Goal: Task Accomplishment & Management: Complete application form

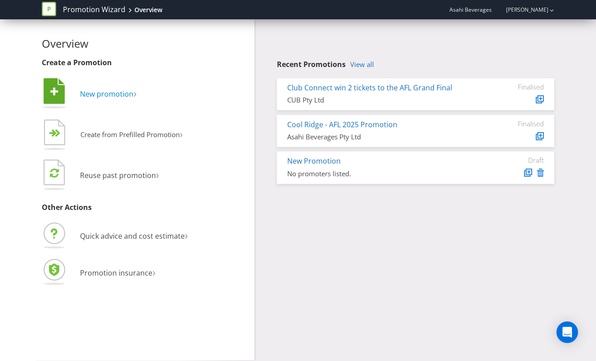
click at [100, 92] on span "New promotion" at bounding box center [107, 94] width 54 height 10
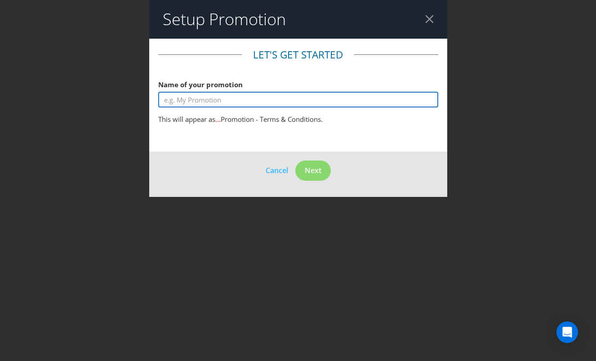
click at [218, 96] on input "text" at bounding box center [298, 100] width 280 height 16
type input "Plexus Test"
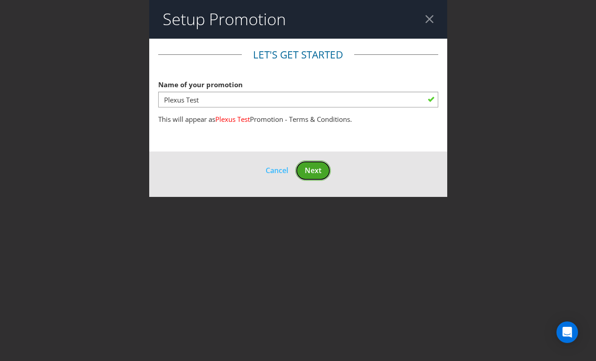
click at [314, 170] on span "Next" at bounding box center [313, 170] width 17 height 10
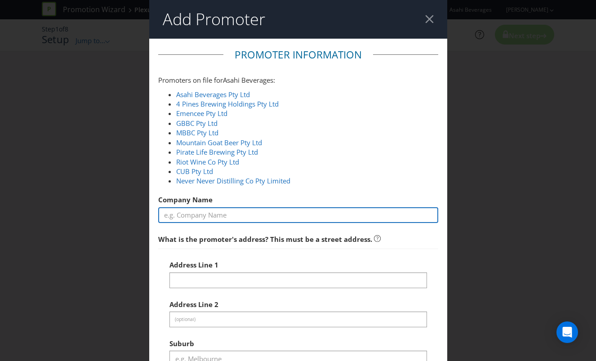
click at [244, 219] on input "text" at bounding box center [298, 215] width 280 height 16
click at [235, 219] on input "text" at bounding box center [298, 215] width 280 height 16
type input "Plexus Test"
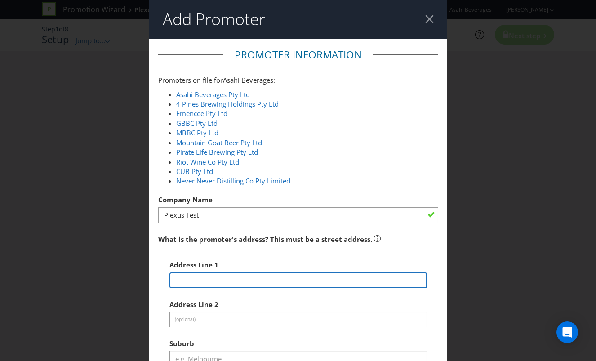
scroll to position [150, 0]
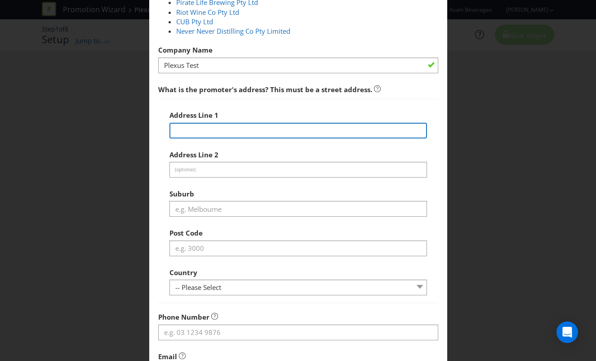
click at [212, 134] on input "text" at bounding box center [299, 131] width 258 height 16
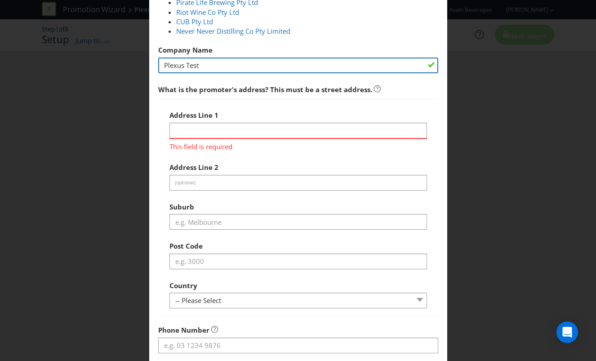
click at [197, 67] on input "Plexus Test" at bounding box center [298, 66] width 280 height 16
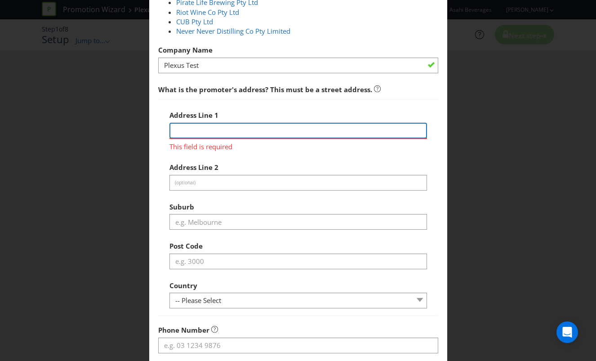
click at [335, 130] on input "text" at bounding box center [299, 131] width 258 height 16
paste input "Plexus Test"
type input "Plexus Test"
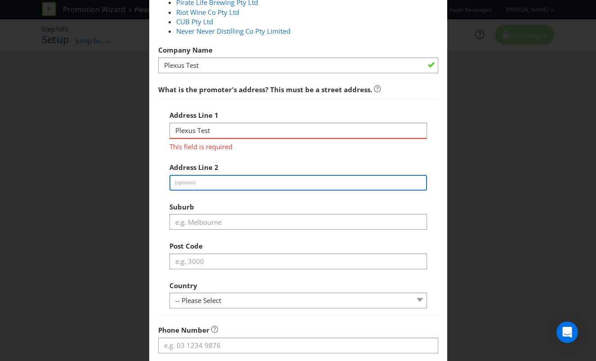
click at [336, 182] on div "Address Line 1 Plexus Test This field is required Address Line 2 (optional) Sub…" at bounding box center [299, 207] width 258 height 203
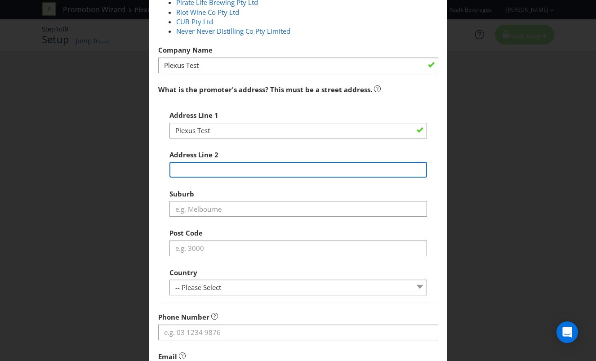
paste input "Plexus Test"
type input "Plexus Test"
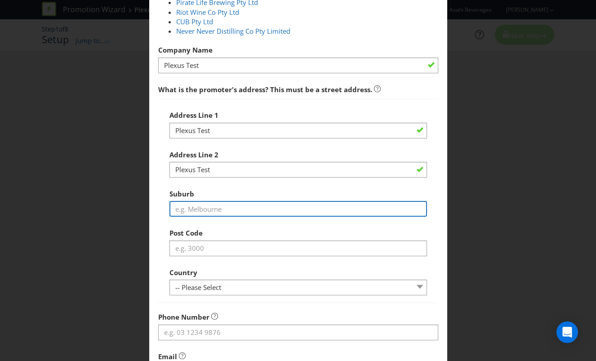
click at [264, 212] on input "text" at bounding box center [299, 209] width 258 height 16
paste input "Plexus Test"
type input "Plexus Test"
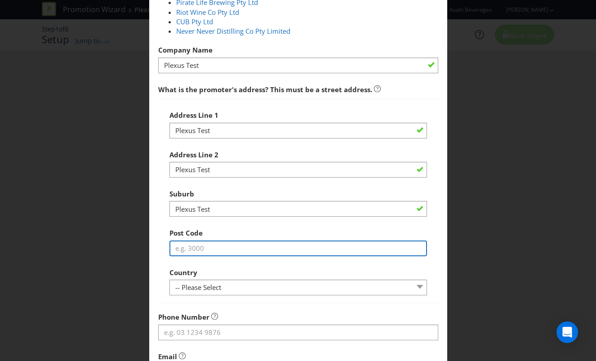
click at [199, 243] on input "text" at bounding box center [299, 249] width 258 height 16
paste input "Plexus Test"
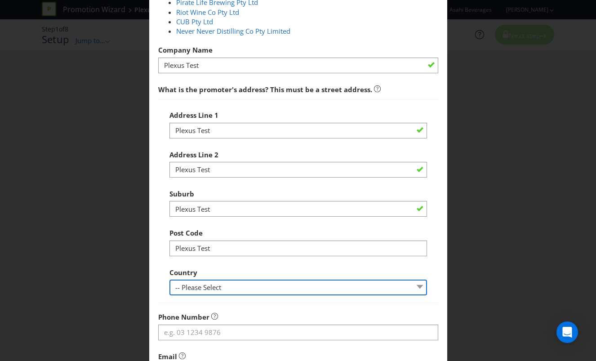
click at [211, 284] on div "Country -- Please Select Australia New Zealand" at bounding box center [299, 280] width 258 height 32
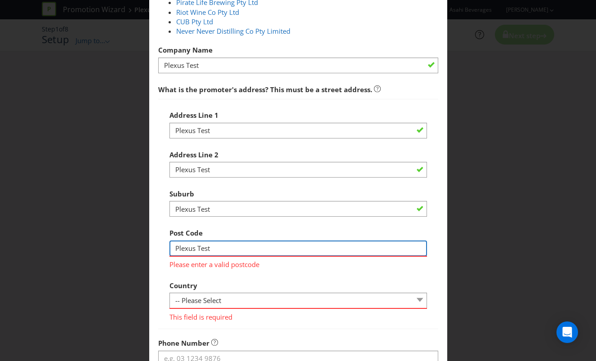
click at [223, 252] on input "Plexus Test" at bounding box center [299, 249] width 258 height 16
type input "1234"
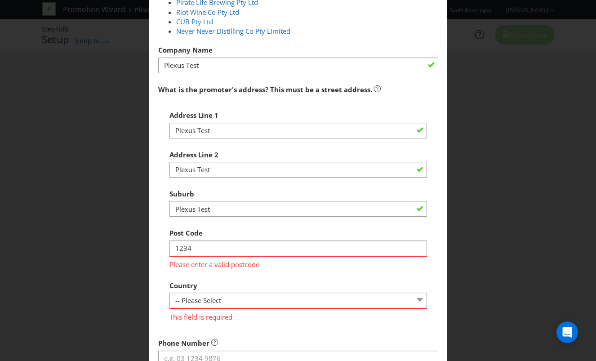
click at [241, 278] on div "Country -- Please Select Australia New Zealand This field is required" at bounding box center [299, 299] width 258 height 45
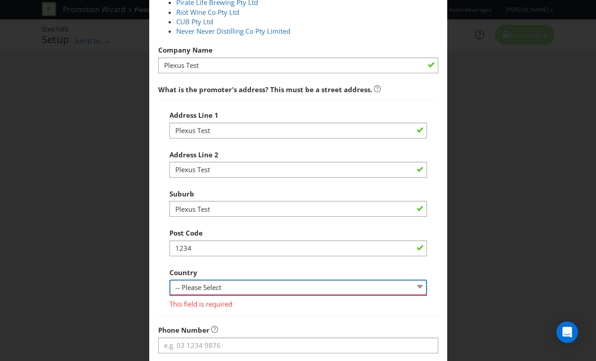
click at [219, 287] on select "-- Please Select Australia New Zealand" at bounding box center [299, 288] width 258 height 16
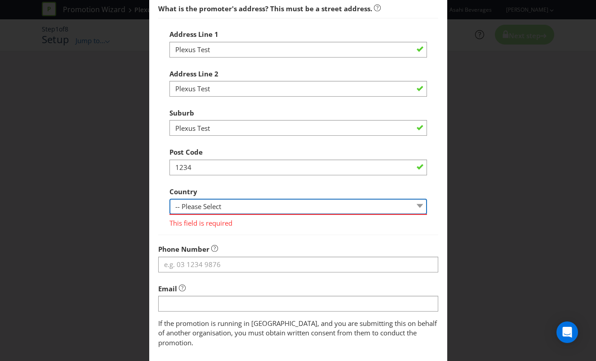
scroll to position [276, 0]
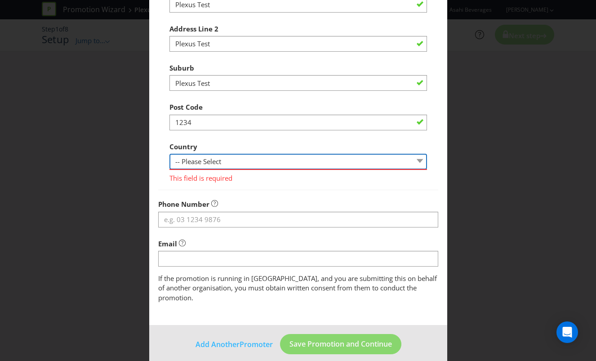
click at [204, 166] on select "-- Please Select Australia New Zealand" at bounding box center [299, 162] width 258 height 16
select select "AU"
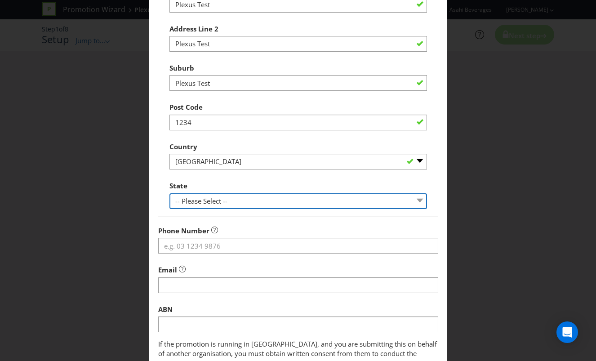
click at [274, 201] on select "-- Please Select -- Australian Capital Territory New South Wales Northern Terri…" at bounding box center [299, 201] width 258 height 16
select select "VIC"
click at [170, 193] on select "-- Please Select -- Australian Capital Territory New South Wales Northern Terri…" at bounding box center [299, 201] width 258 height 16
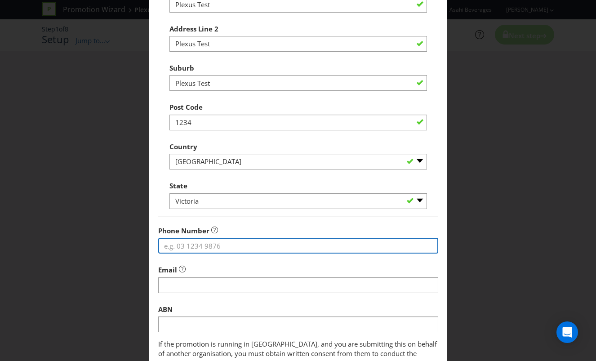
click at [232, 249] on input "tel" at bounding box center [298, 246] width 280 height 16
type input "123456"
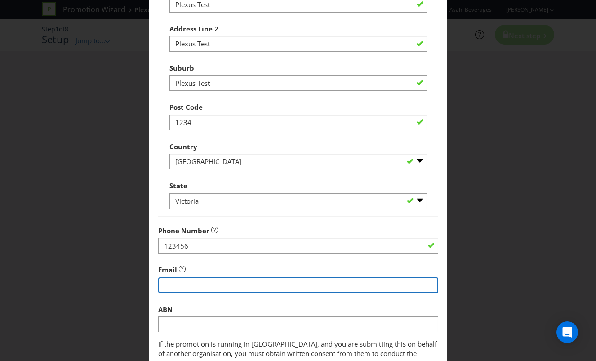
click at [214, 281] on input "string" at bounding box center [298, 285] width 280 height 16
type input "p"
click at [236, 290] on input "string" at bounding box center [298, 285] width 280 height 16
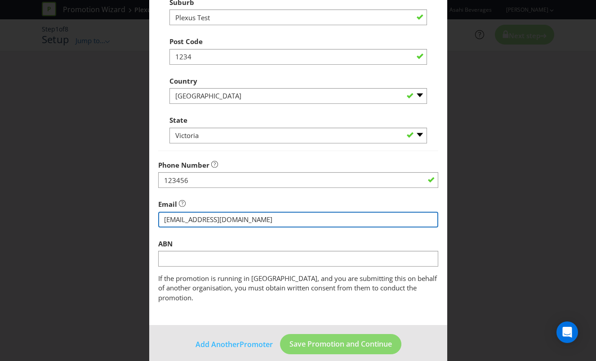
type input "plexustest@plxs.com"
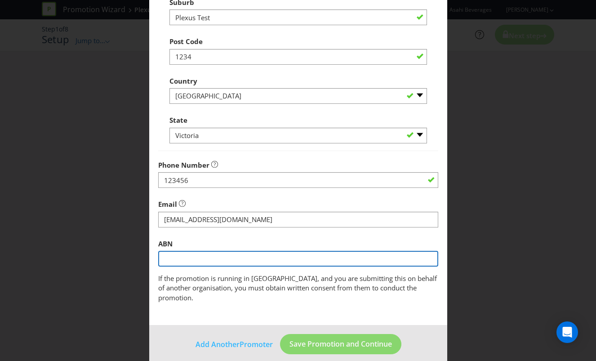
click at [212, 258] on input "text" at bounding box center [298, 259] width 280 height 16
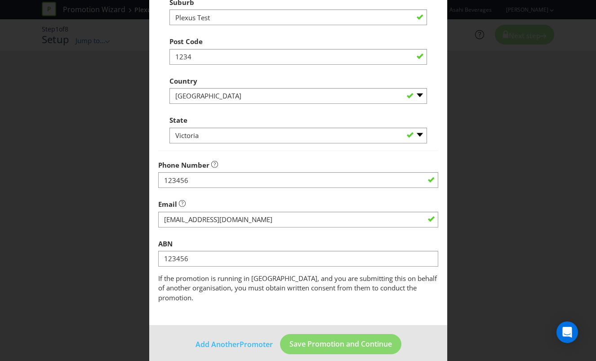
click at [296, 309] on main "Promoter Information Promoters on file for Asahi Beverages : Asahi Beverages Pt…" at bounding box center [298, 11] width 298 height 628
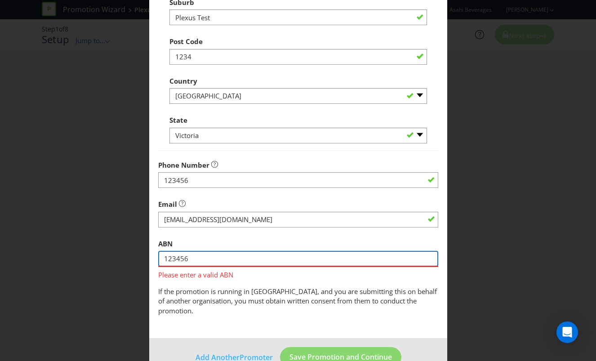
click at [201, 260] on input "123456" at bounding box center [298, 259] width 280 height 16
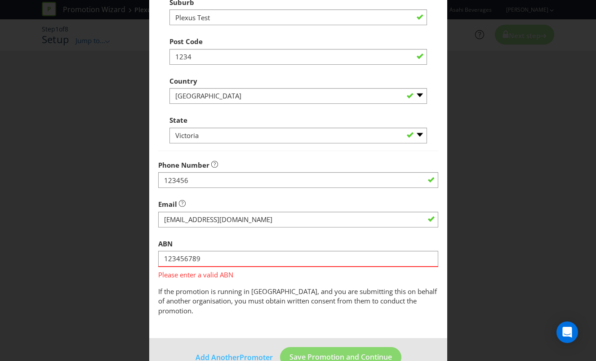
click at [237, 307] on main "Promoter Information Promoters on file for Asahi Beverages : Asahi Beverages Pt…" at bounding box center [298, 17] width 298 height 641
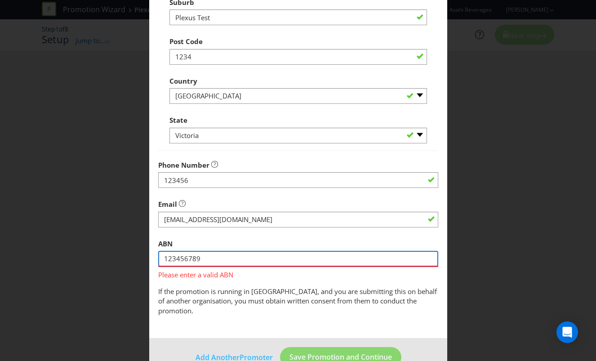
click at [234, 261] on input "123456789" at bounding box center [298, 259] width 280 height 16
click at [178, 263] on input "1234567890" at bounding box center [298, 259] width 280 height 16
paste input "78 101 360 605"
type input "78 101 360 605"
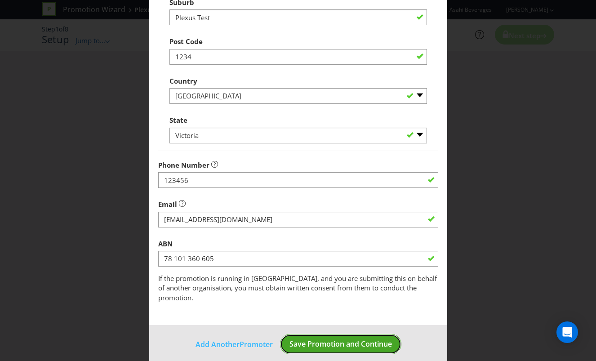
click at [317, 352] on footer "Add Another Promoter Save Promotion and Continue" at bounding box center [298, 347] width 298 height 45
click at [329, 339] on span "Save Promotion and Continue" at bounding box center [341, 344] width 103 height 10
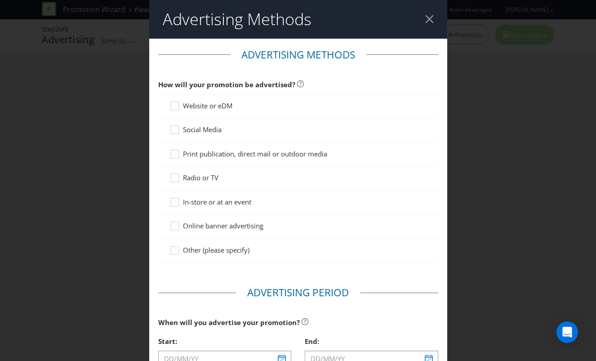
click at [214, 108] on span "Website or eDM" at bounding box center [207, 105] width 49 height 9
click at [0, 0] on input "Website or eDM" at bounding box center [0, 0] width 0 height 0
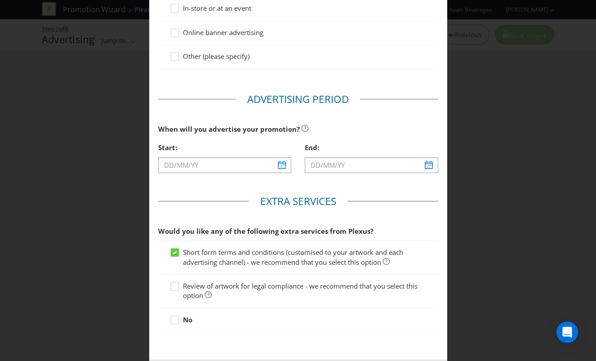
scroll to position [290, 0]
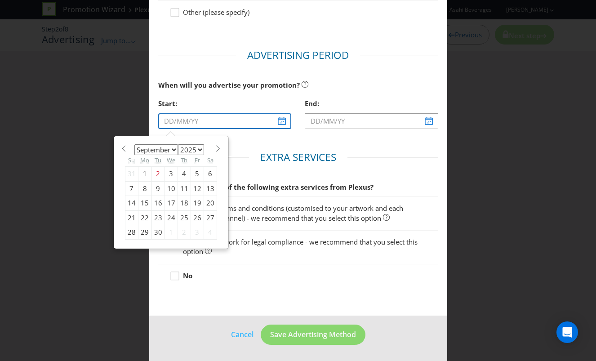
click at [279, 121] on input "text" at bounding box center [225, 121] width 134 height 16
click at [158, 175] on div "2" at bounding box center [158, 174] width 13 height 14
type input "02/09/25"
type input "03/09/25"
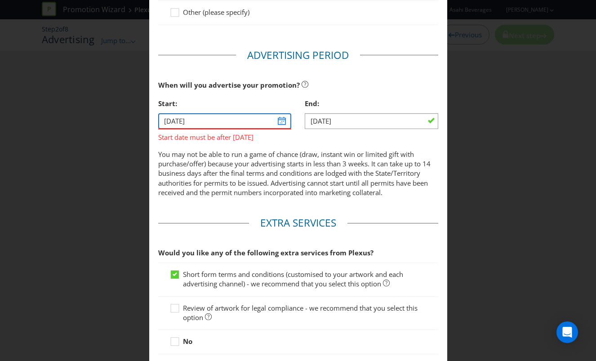
click at [277, 125] on input "02/09/25" at bounding box center [225, 121] width 134 height 16
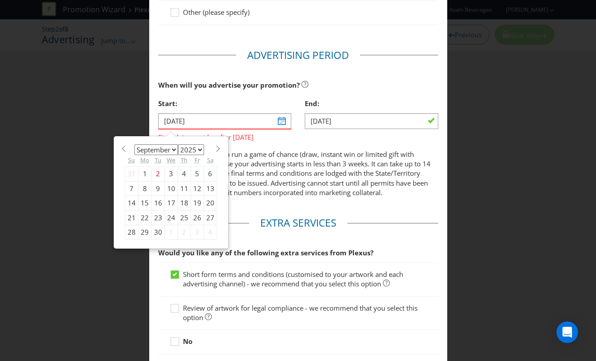
click at [169, 175] on div "3" at bounding box center [171, 174] width 13 height 14
type input "03/09/25"
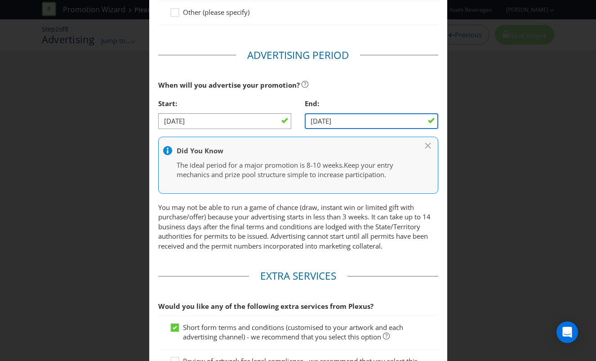
click at [363, 118] on input "03/09/25" at bounding box center [372, 121] width 134 height 16
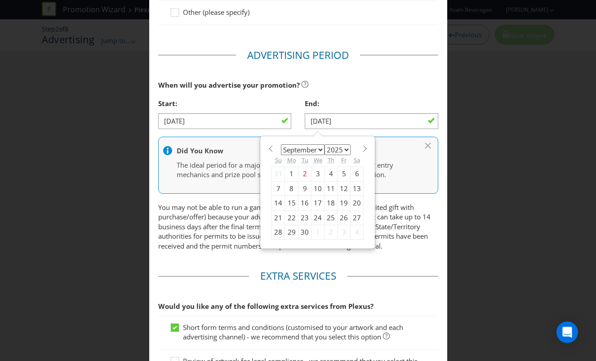
click at [319, 151] on select "January February March April May June July August September October November De…" at bounding box center [303, 149] width 44 height 11
select select "9"
click at [281, 144] on select "January February March April May June July August September October November De…" at bounding box center [303, 149] width 44 height 11
click at [338, 174] on div "3" at bounding box center [344, 174] width 13 height 14
type input "03/10/25"
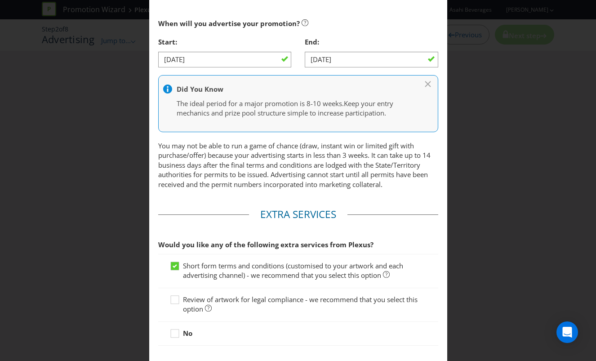
scroll to position [410, 0]
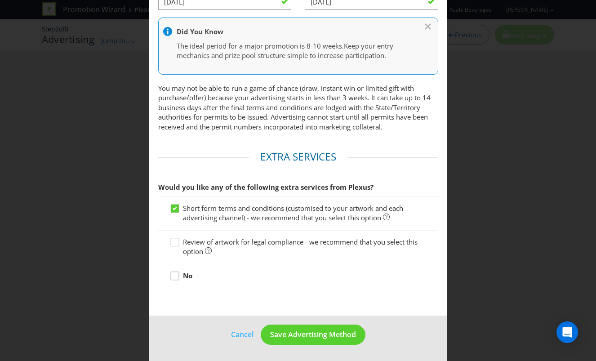
click at [178, 278] on icon at bounding box center [176, 277] width 13 height 13
click at [0, 0] on input "No" at bounding box center [0, 0] width 0 height 0
click at [173, 207] on div at bounding box center [175, 205] width 4 height 4
click at [0, 0] on input "Short form terms and conditions (customised to your artwork and each advertisin…" at bounding box center [0, 0] width 0 height 0
click at [172, 277] on icon at bounding box center [176, 277] width 13 height 13
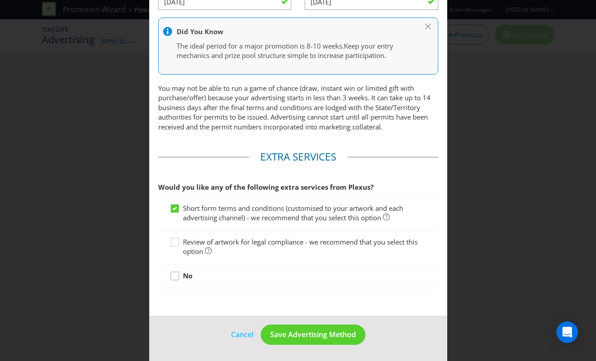
click at [0, 0] on input "No" at bounding box center [0, 0] width 0 height 0
click at [287, 337] on span "Save Advertising Method" at bounding box center [313, 335] width 86 height 10
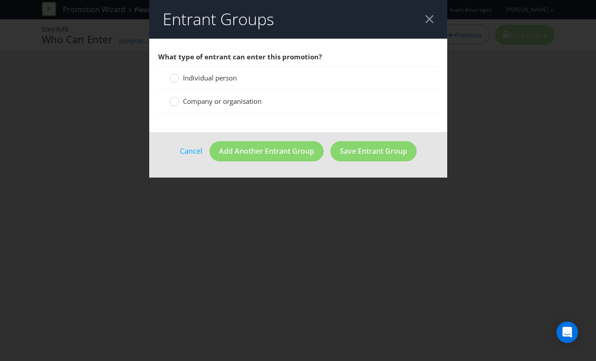
click at [200, 76] on span "Individual person" at bounding box center [210, 77] width 54 height 9
click at [0, 0] on input "Individual person" at bounding box center [0, 0] width 0 height 0
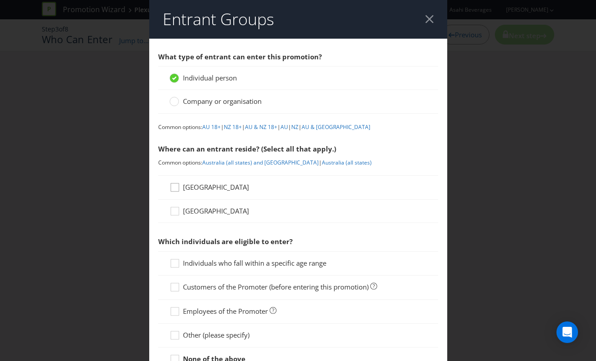
click at [177, 188] on icon at bounding box center [175, 187] width 8 height 8
click at [0, 0] on input "Australia" at bounding box center [0, 0] width 0 height 0
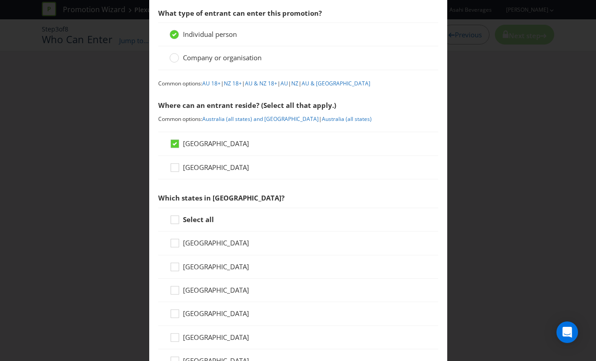
scroll to position [150, 0]
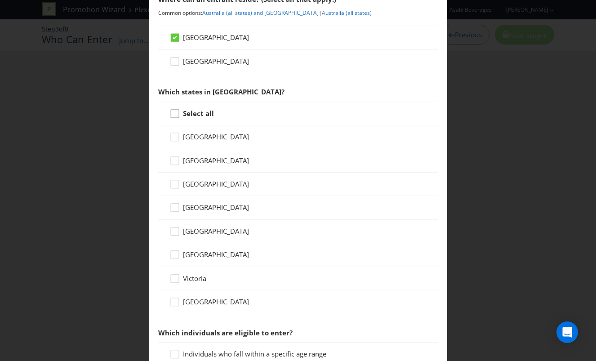
click at [174, 112] on div at bounding box center [175, 110] width 4 height 4
click at [0, 0] on input "Select all" at bounding box center [0, 0] width 0 height 0
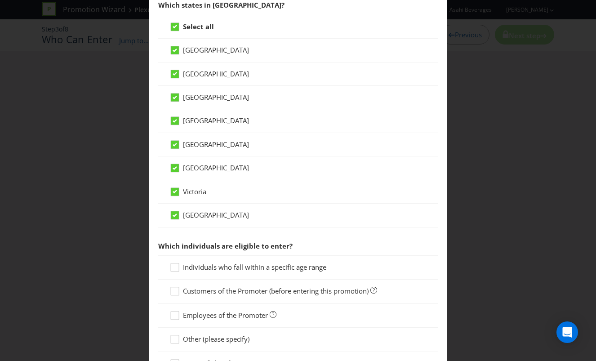
scroll to position [300, 0]
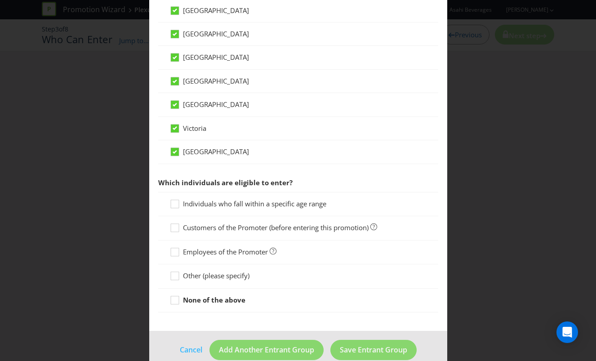
click at [203, 303] on strong "None of the above" at bounding box center [214, 299] width 63 height 9
click at [0, 0] on input "None of the above" at bounding box center [0, 0] width 0 height 0
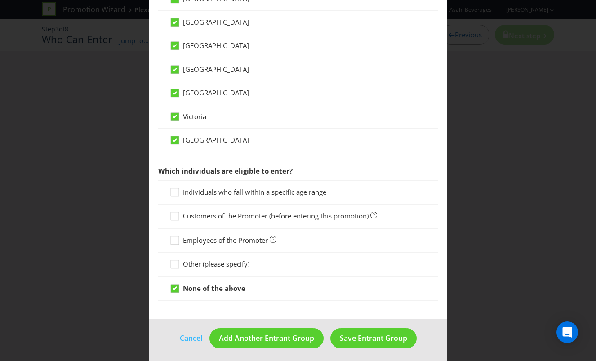
scroll to position [315, 0]
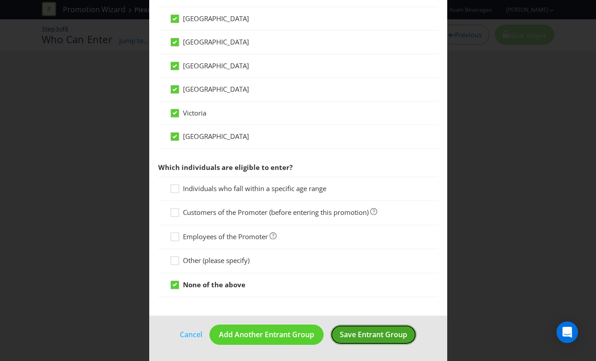
click at [379, 331] on span "Save Entrant Group" at bounding box center [373, 335] width 67 height 10
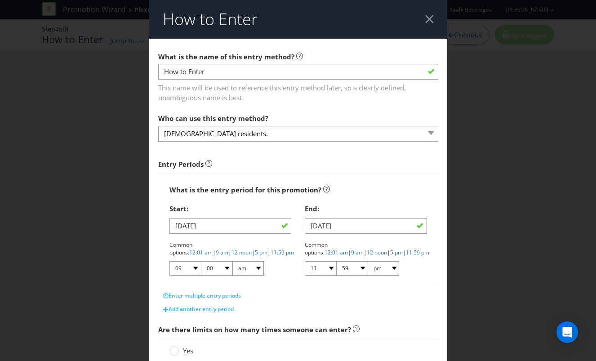
drag, startPoint x: 258, startPoint y: 150, endPoint x: 157, endPoint y: 185, distance: 106.9
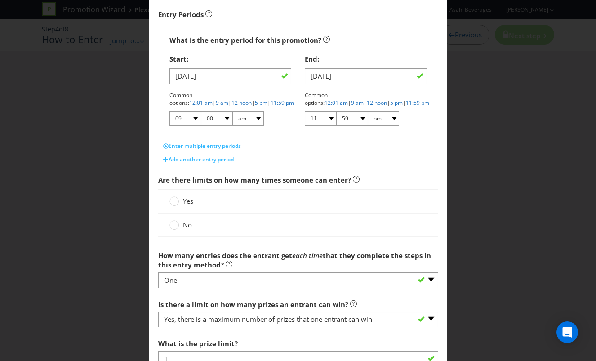
scroll to position [225, 0]
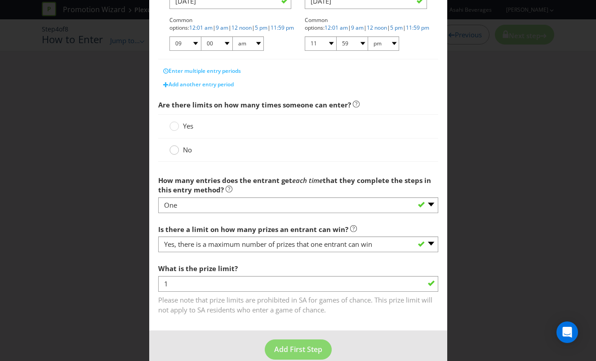
click at [172, 148] on div at bounding box center [174, 147] width 4 height 4
click at [0, 0] on input "No" at bounding box center [0, 0] width 0 height 0
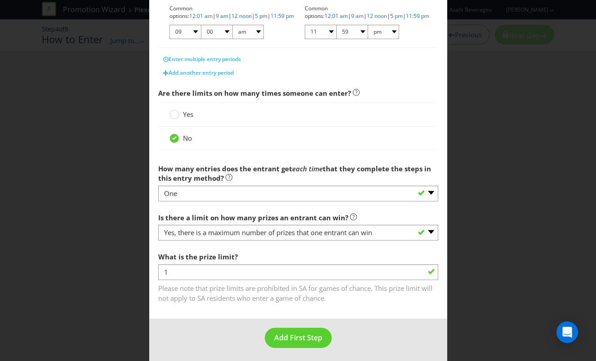
scroll to position [240, 0]
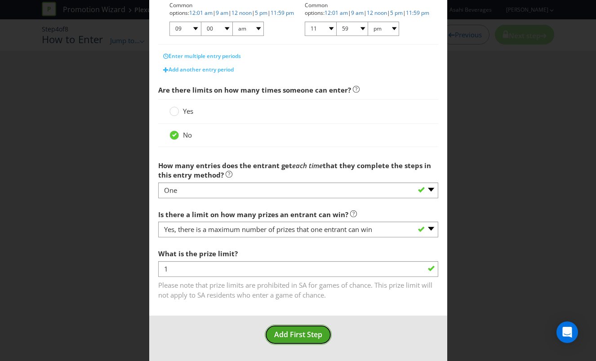
click at [295, 331] on span "Add First Step" at bounding box center [298, 335] width 48 height 10
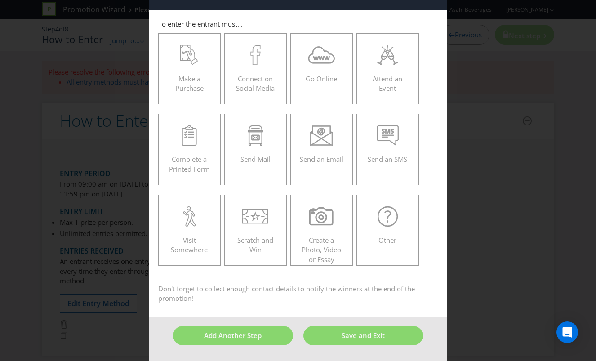
scroll to position [28, 0]
click at [172, 76] on div "Make a Purchase" at bounding box center [190, 65] width 44 height 40
click at [0, 0] on input "Make a Purchase" at bounding box center [0, 0] width 0 height 0
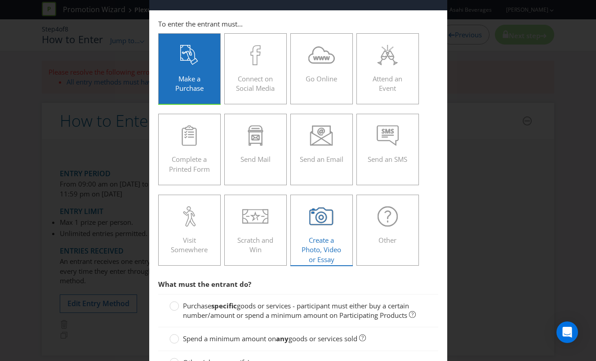
scroll to position [103, 0]
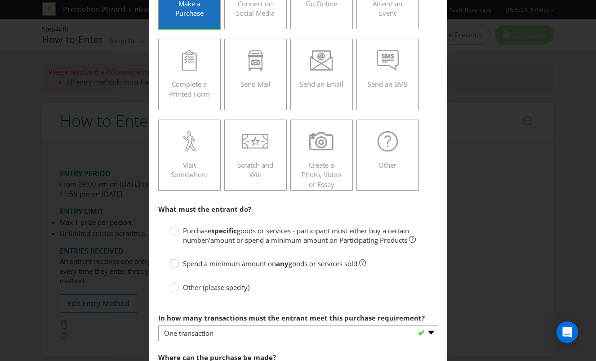
click at [175, 263] on circle at bounding box center [174, 263] width 9 height 9
click at [0, 0] on input "Spend a minimum amount on any goods or services sold" at bounding box center [0, 0] width 0 height 0
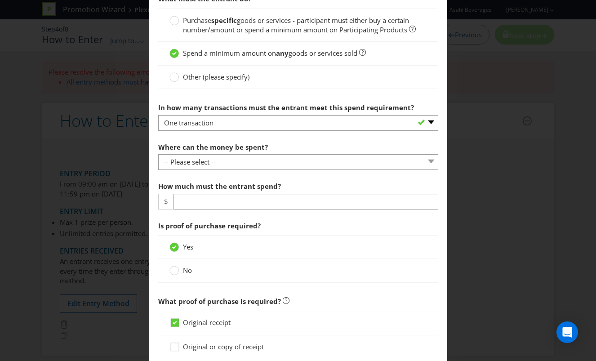
scroll to position [328, 0]
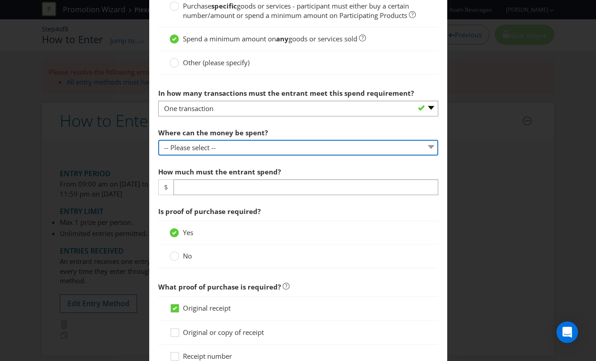
click at [197, 147] on select "-- Please select -- Any stores displaying promotional material (including onlin…" at bounding box center [298, 148] width 280 height 16
select select "ANY_DISPLAYING_PROMOTIONAL_MATERIAL"
click at [158, 140] on select "-- Please select -- Any stores displaying promotional material (including onlin…" at bounding box center [298, 148] width 280 height 16
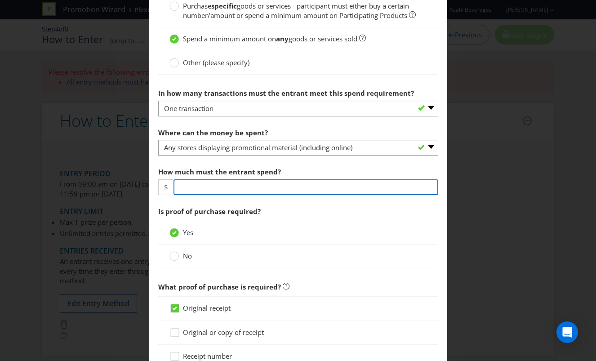
click at [201, 188] on input "number" at bounding box center [306, 187] width 265 height 16
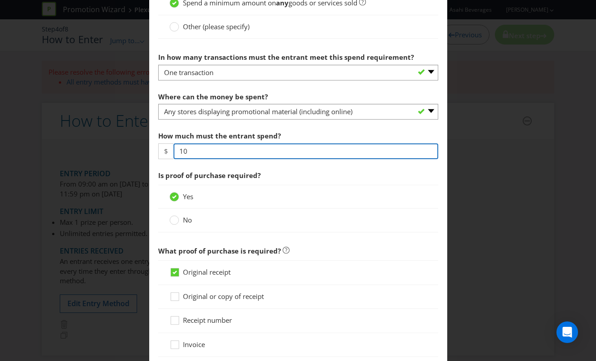
scroll to position [343, 0]
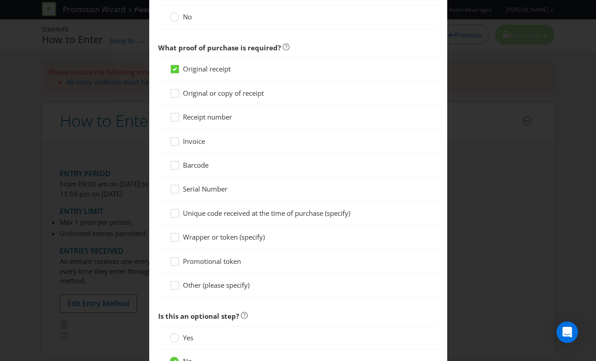
type input "10"
click at [353, 275] on div "Other (please specify)" at bounding box center [298, 286] width 280 height 24
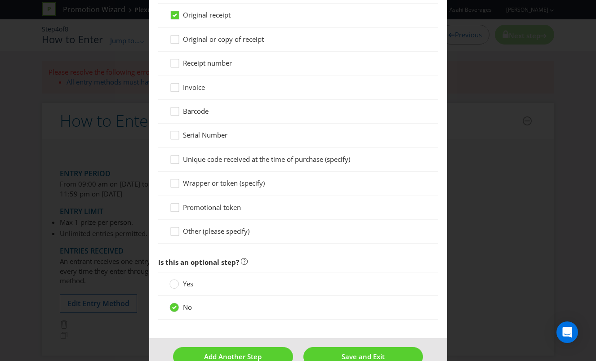
scroll to position [643, 0]
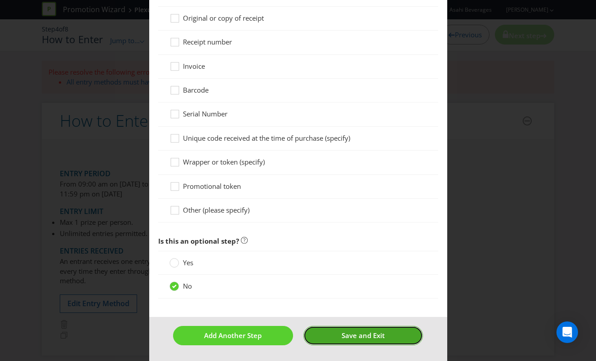
click at [365, 336] on span "Save and Exit" at bounding box center [363, 335] width 43 height 9
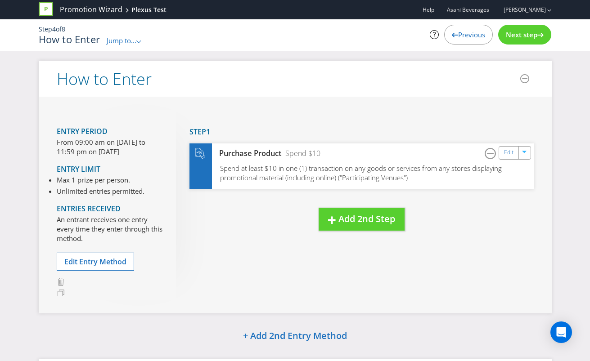
click at [521, 38] on span "Next step" at bounding box center [520, 34] width 31 height 9
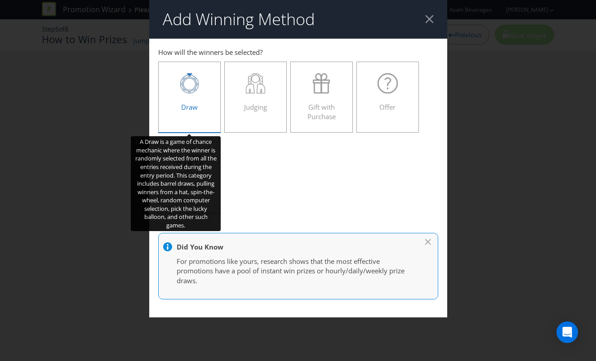
click at [190, 95] on div "Draw" at bounding box center [190, 93] width 44 height 40
click at [0, 0] on input "Draw" at bounding box center [0, 0] width 0 height 0
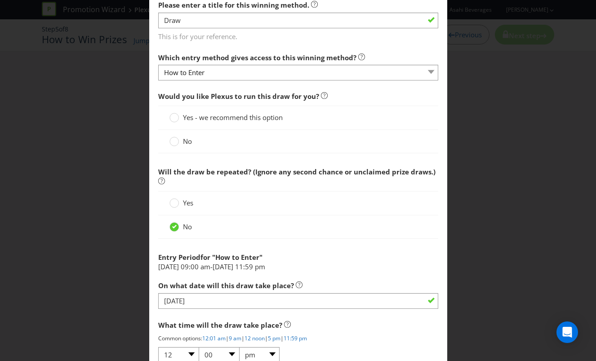
scroll to position [375, 0]
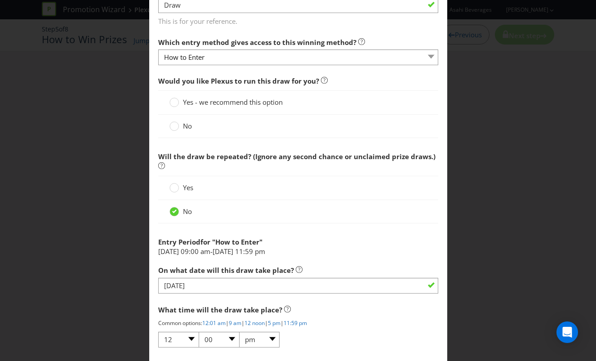
click at [177, 102] on label "Yes - we recommend this option" at bounding box center [227, 102] width 115 height 9
click at [0, 0] on input "Yes - we recommend this option" at bounding box center [0, 0] width 0 height 0
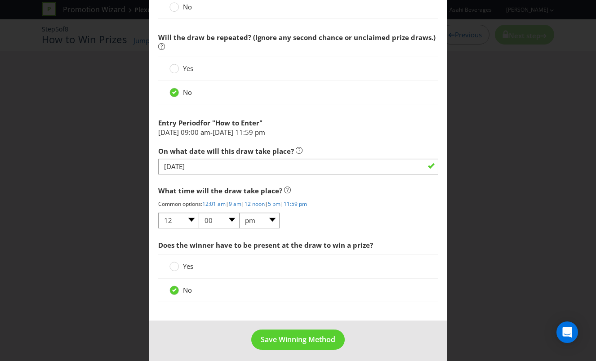
scroll to position [499, 0]
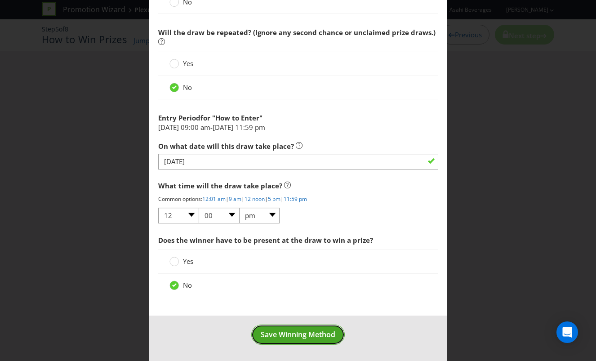
click at [290, 331] on span "Save Winning Method" at bounding box center [298, 335] width 75 height 10
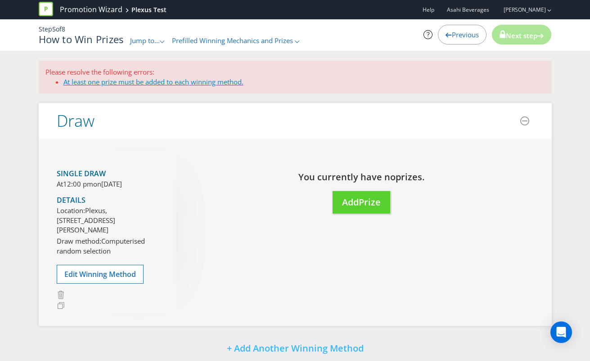
click at [144, 83] on link "At least one prize must be added to each winning method." at bounding box center [153, 81] width 180 height 9
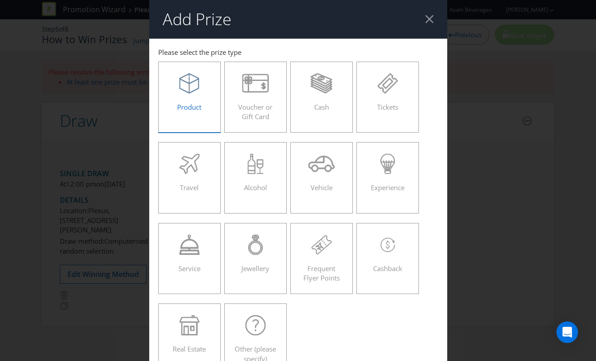
click at [193, 112] on div "Product" at bounding box center [190, 93] width 44 height 40
click at [0, 0] on input "Product" at bounding box center [0, 0] width 0 height 0
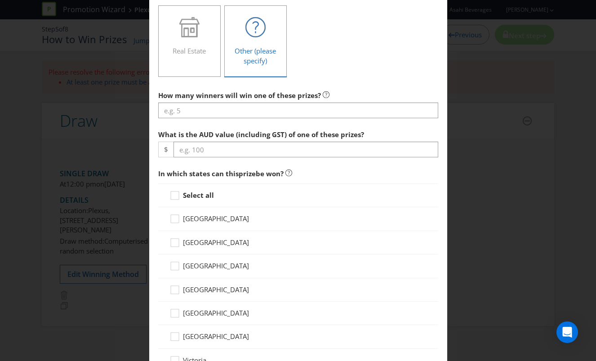
scroll to position [225, 0]
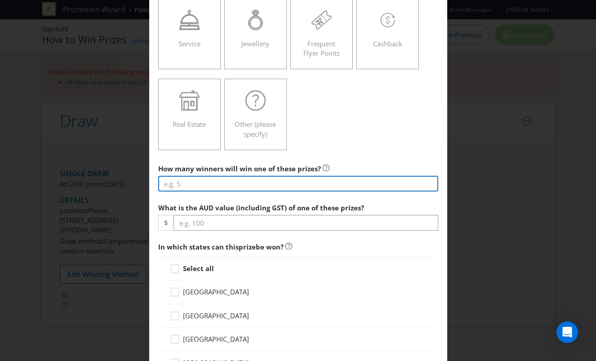
click at [216, 181] on input "number" at bounding box center [298, 184] width 280 height 16
type input "1"
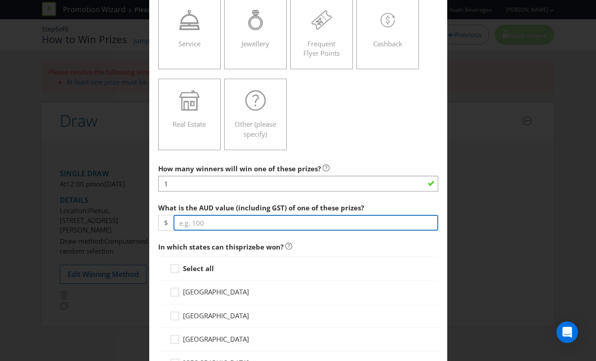
click at [212, 219] on input "number" at bounding box center [306, 223] width 265 height 16
type input "100"
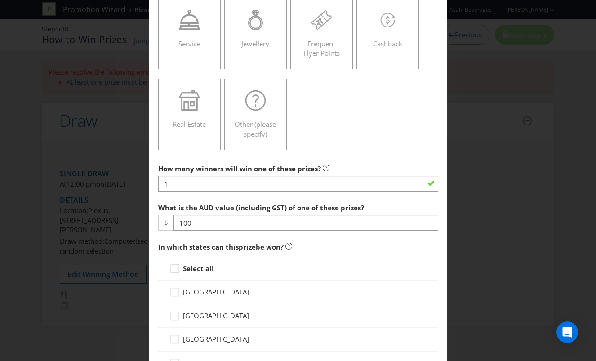
click at [194, 268] on strong "Select all" at bounding box center [198, 268] width 31 height 9
click at [0, 0] on input "Select all" at bounding box center [0, 0] width 0 height 0
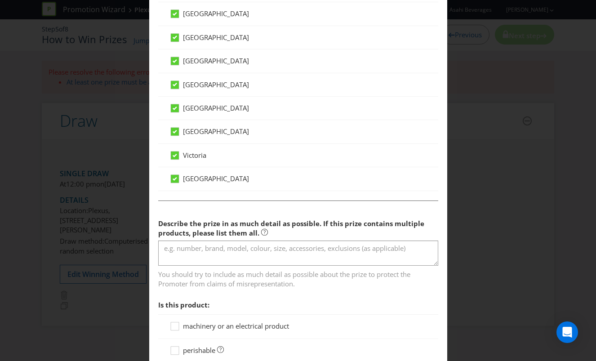
scroll to position [525, 0]
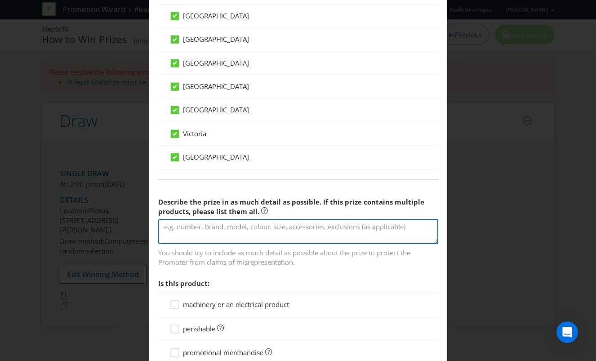
click at [255, 234] on textarea at bounding box center [298, 232] width 280 height 26
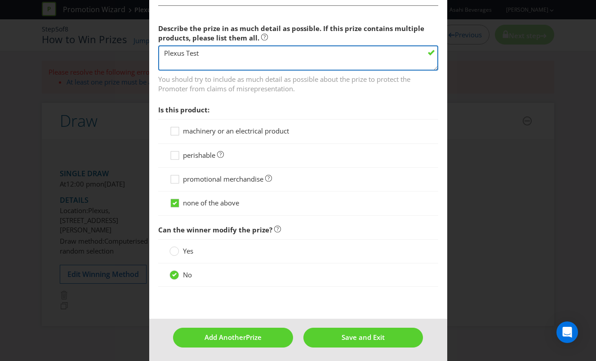
scroll to position [701, 0]
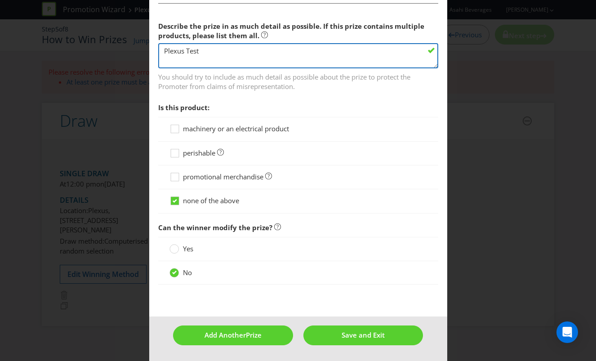
type textarea "Plexus Test"
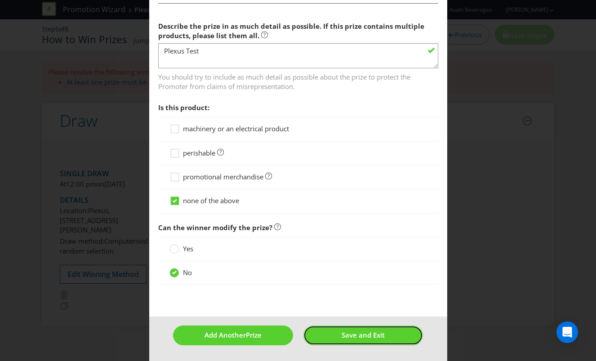
click at [384, 333] on button "Save and Exit" at bounding box center [364, 335] width 120 height 19
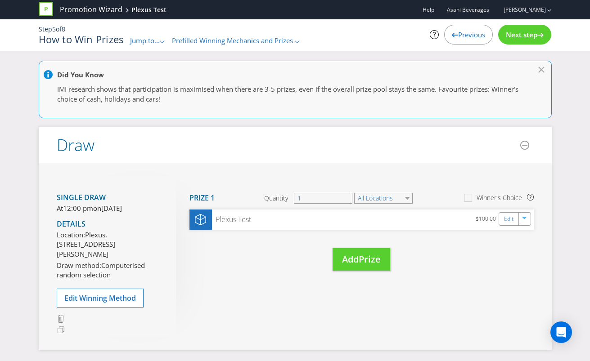
click at [527, 34] on span "Next step" at bounding box center [520, 34] width 31 height 9
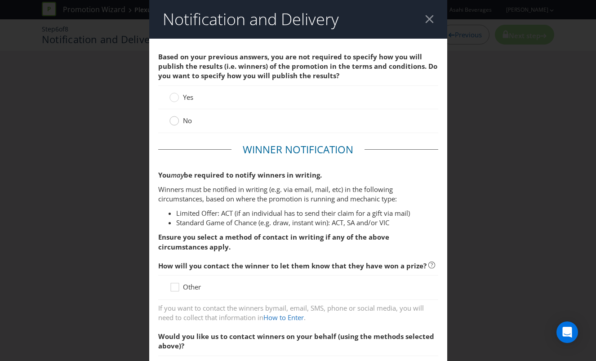
click at [177, 121] on circle at bounding box center [174, 120] width 9 height 9
click at [0, 0] on input "No" at bounding box center [0, 0] width 0 height 0
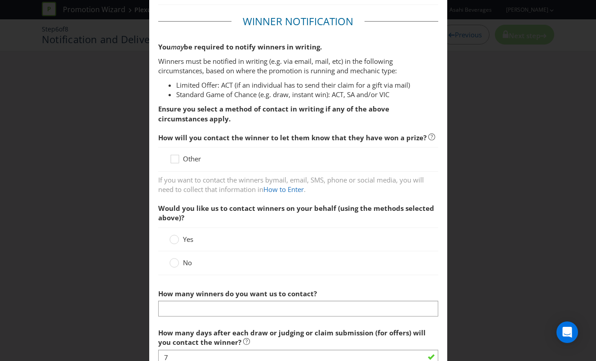
scroll to position [150, 0]
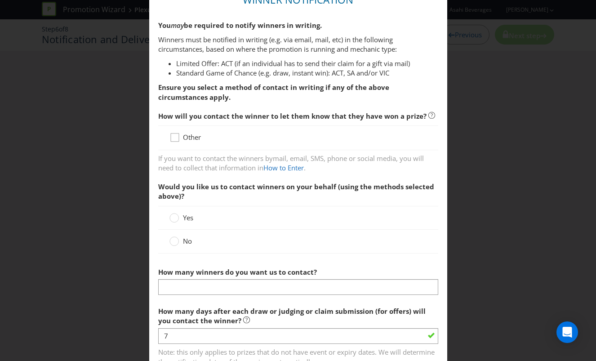
click at [175, 134] on icon at bounding box center [176, 139] width 13 height 13
click at [0, 0] on input "Other" at bounding box center [0, 0] width 0 height 0
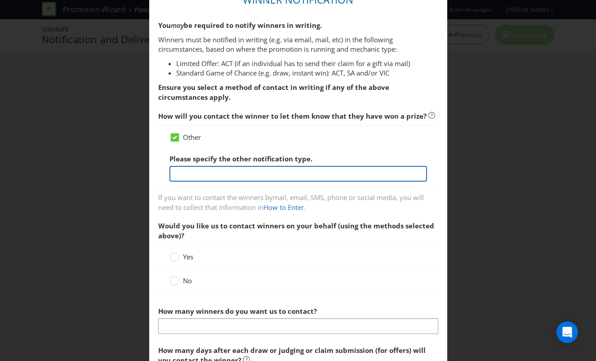
click at [204, 170] on input "text" at bounding box center [299, 174] width 258 height 16
type input "c"
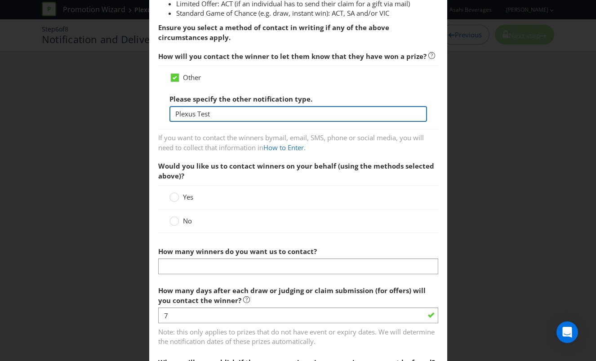
scroll to position [300, 0]
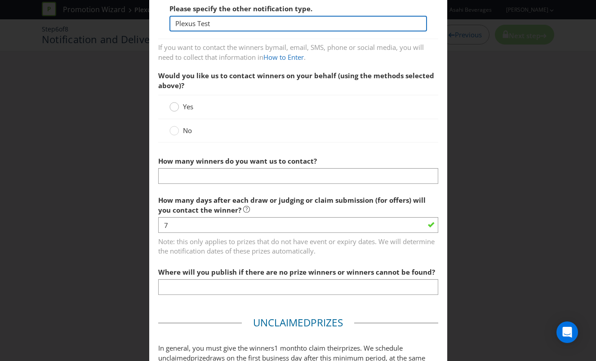
type input "Plexus Test"
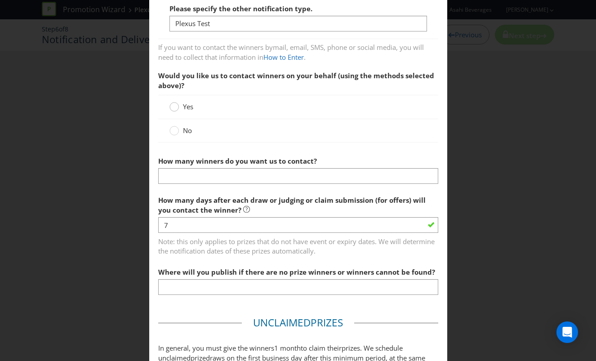
click at [174, 103] on div at bounding box center [174, 104] width 4 height 4
click at [0, 0] on input "Yes" at bounding box center [0, 0] width 0 height 0
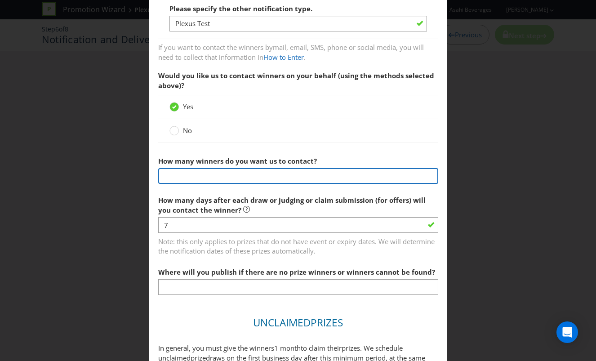
click at [221, 169] on input "text" at bounding box center [298, 176] width 280 height 16
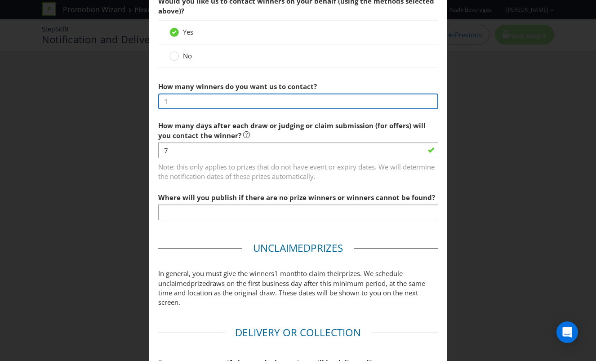
type input "1"
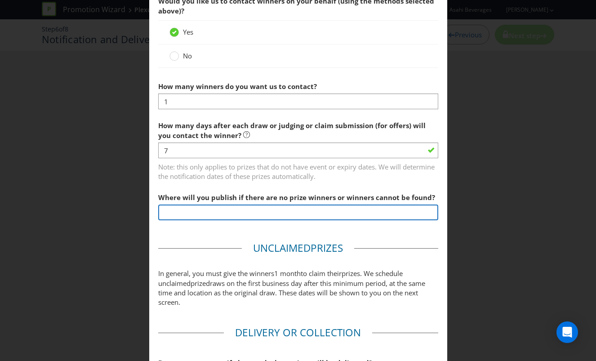
click at [216, 210] on input "text" at bounding box center [298, 213] width 280 height 16
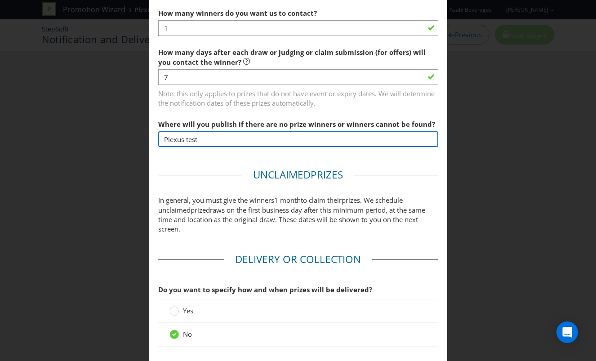
scroll to position [511, 0]
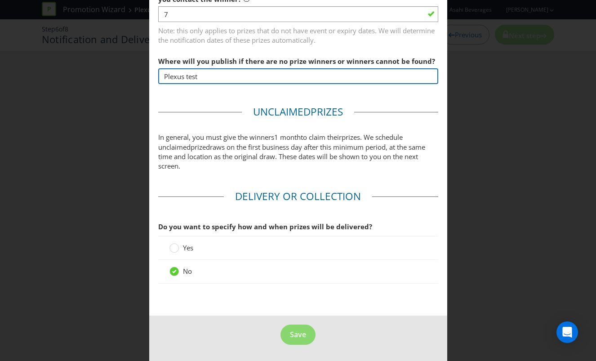
type input "Plexus test"
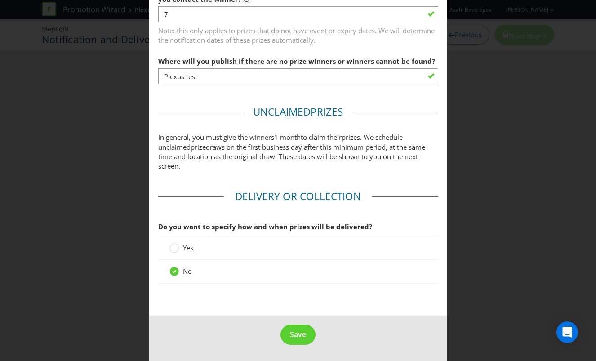
click at [244, 291] on fieldset "Delivery or Collection Do you want to specify how and when prizes will be deliv…" at bounding box center [298, 240] width 280 height 103
click at [301, 330] on span "Save" at bounding box center [298, 335] width 16 height 10
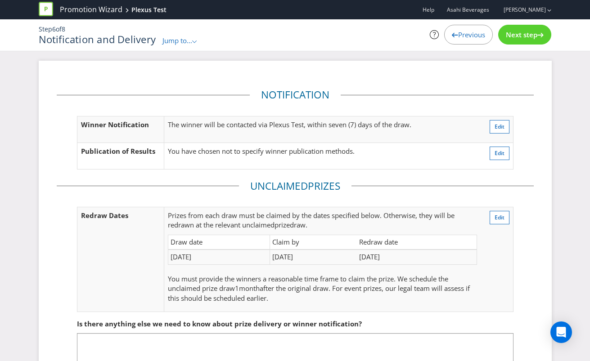
click at [522, 33] on span "Next step" at bounding box center [520, 34] width 31 height 9
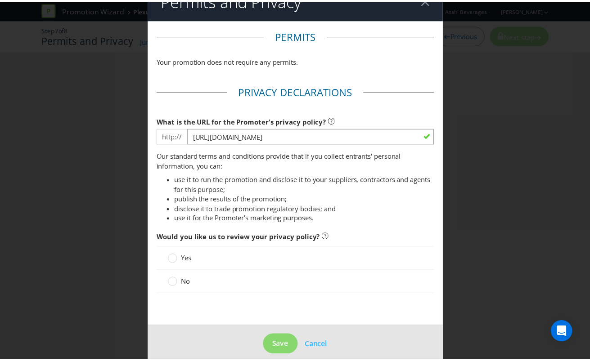
scroll to position [30, 0]
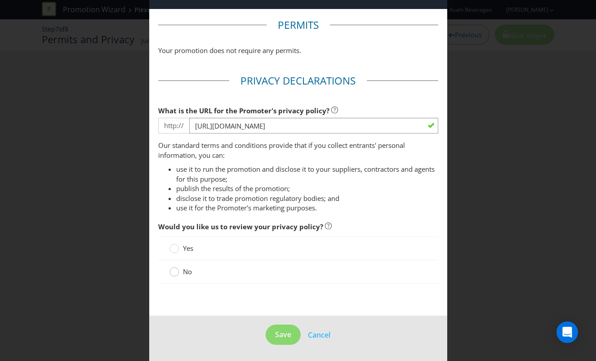
click at [176, 273] on circle at bounding box center [174, 272] width 9 height 9
click at [0, 0] on input "No" at bounding box center [0, 0] width 0 height 0
click at [289, 335] on button "Save" at bounding box center [283, 335] width 35 height 20
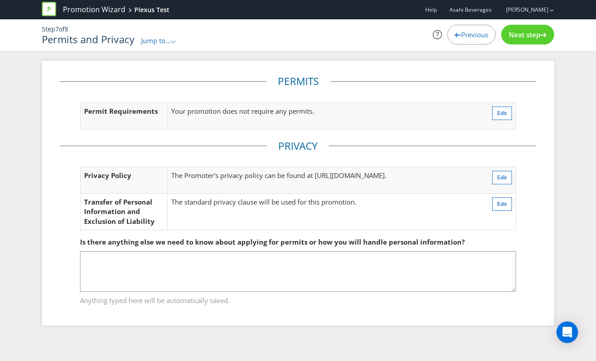
click at [521, 36] on span "Next step" at bounding box center [524, 34] width 31 height 9
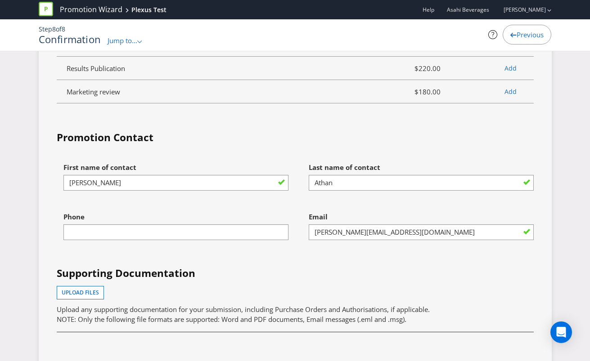
scroll to position [2623, 0]
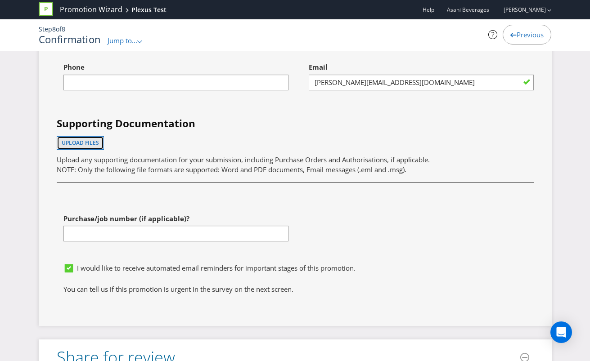
click at [89, 144] on span "Upload files" at bounding box center [80, 143] width 37 height 8
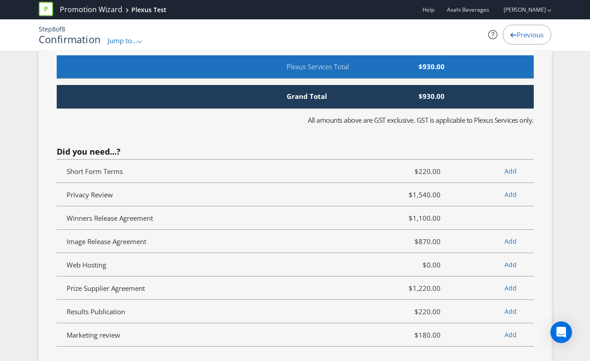
scroll to position [2185, 0]
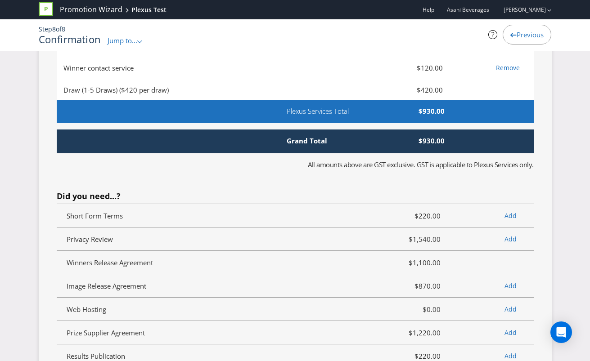
click at [516, 35] on span "Previous" at bounding box center [529, 34] width 27 height 9
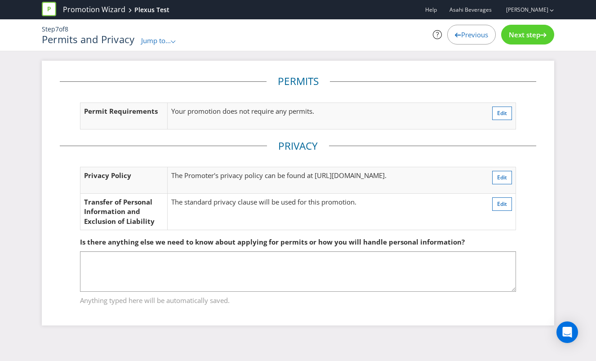
click at [471, 37] on span "Previous" at bounding box center [474, 34] width 27 height 9
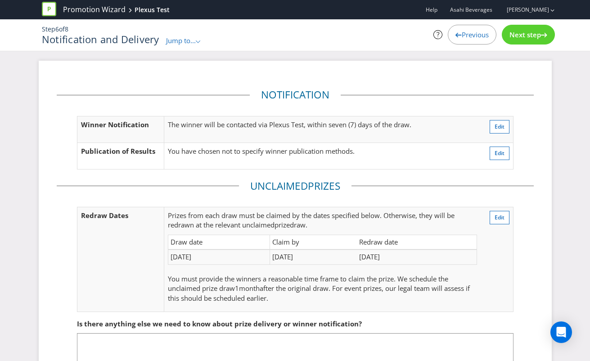
click at [471, 37] on span "Previous" at bounding box center [474, 34] width 27 height 9
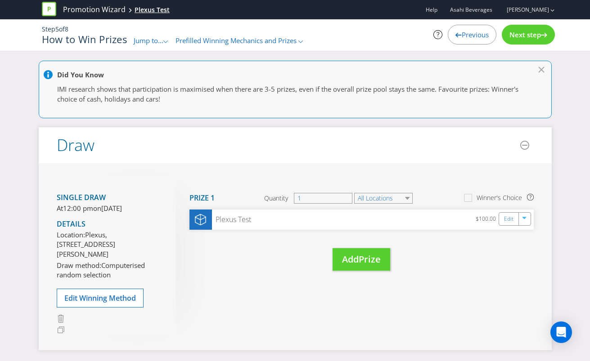
click at [152, 8] on div "Plexus Test" at bounding box center [151, 9] width 35 height 9
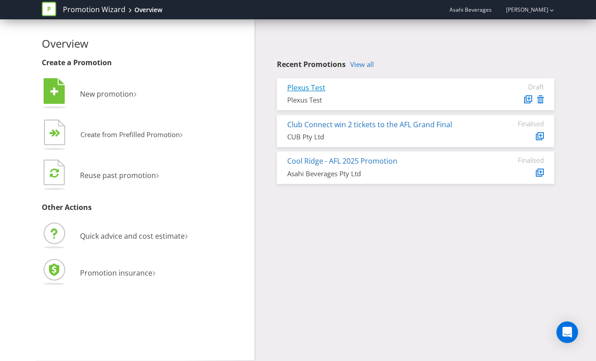
click at [301, 86] on link "Plexus Test" at bounding box center [306, 88] width 38 height 10
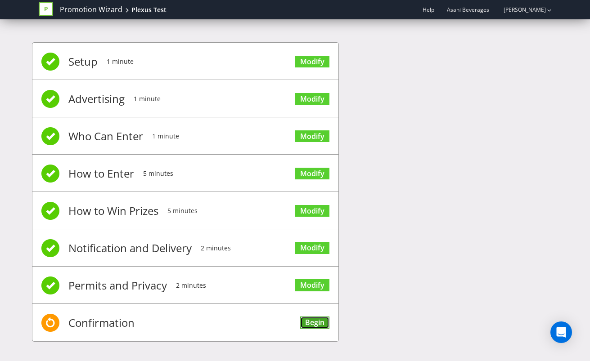
click at [313, 325] on link "Begin" at bounding box center [314, 323] width 29 height 12
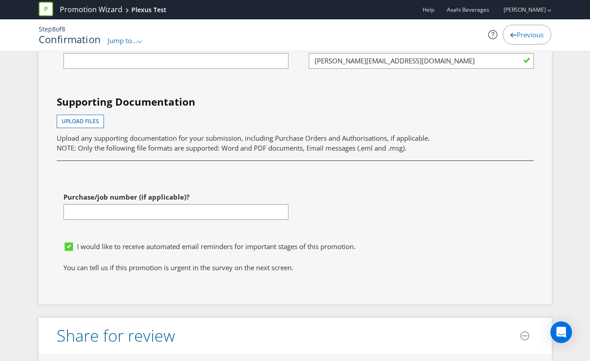
scroll to position [2623, 0]
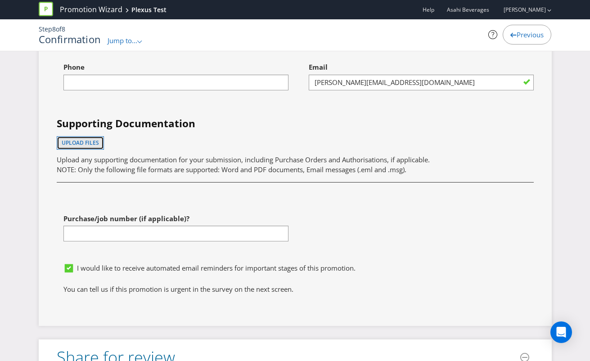
click at [94, 144] on span "Upload files" at bounding box center [80, 143] width 37 height 8
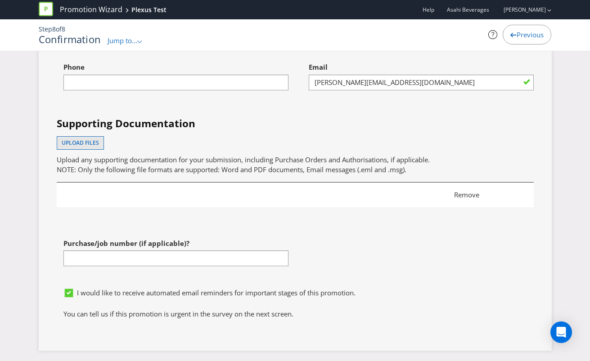
click at [459, 199] on span "Remove" at bounding box center [485, 194] width 76 height 9
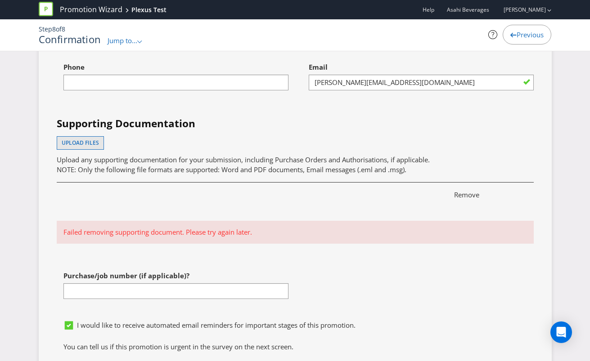
click at [529, 273] on div "First name of contact Rochelle Last name of contact Athan Phone Email rochelle.…" at bounding box center [295, 163] width 490 height 308
